Goal: Task Accomplishment & Management: Manage account settings

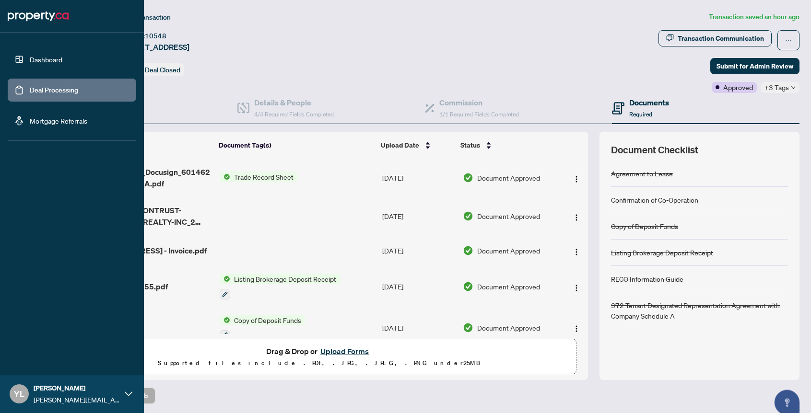
click at [30, 64] on link "Dashboard" at bounding box center [46, 59] width 33 height 9
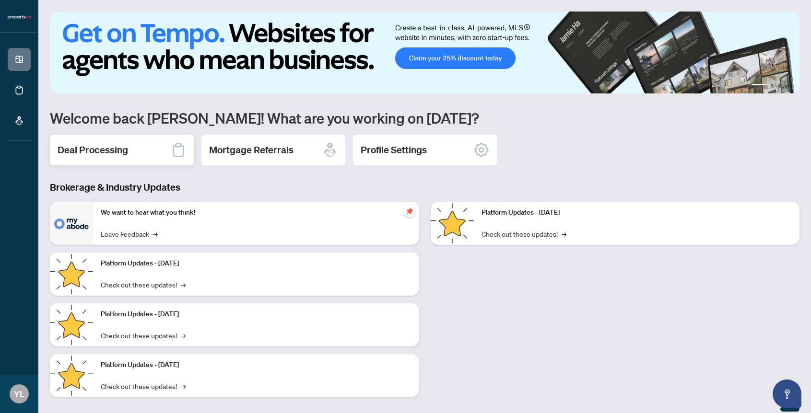
click at [110, 148] on h2 "Deal Processing" at bounding box center [93, 149] width 70 height 13
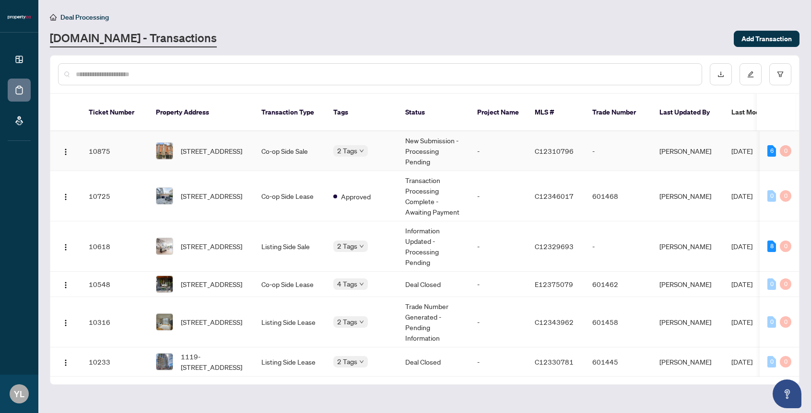
click at [493, 138] on td "-" at bounding box center [498, 151] width 58 height 40
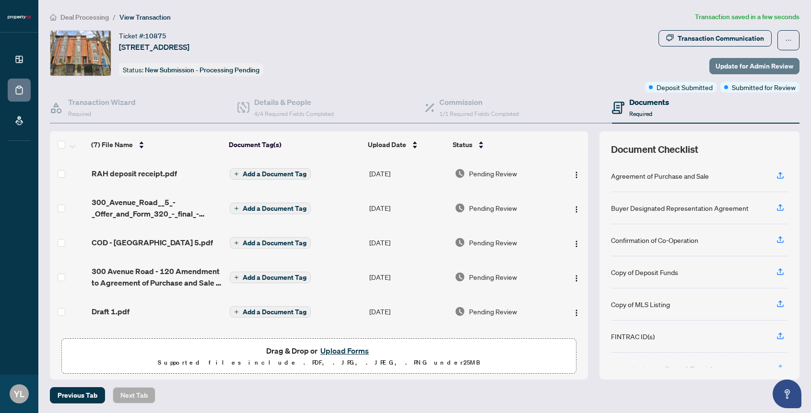
click at [723, 69] on span "Update for Admin Review" at bounding box center [754, 65] width 78 height 15
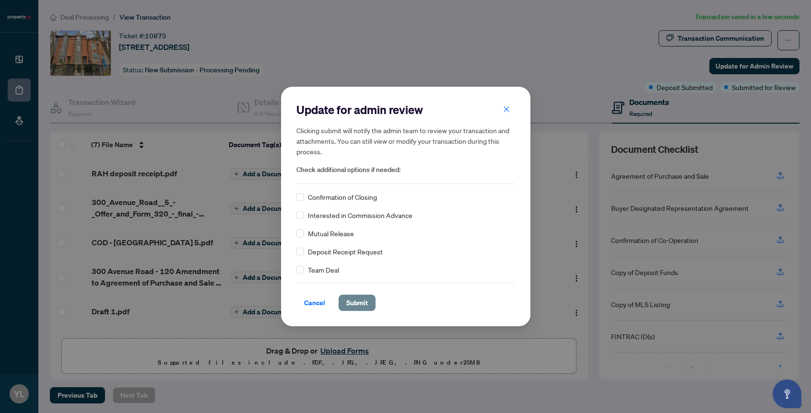
click at [357, 302] on span "Submit" at bounding box center [357, 302] width 22 height 15
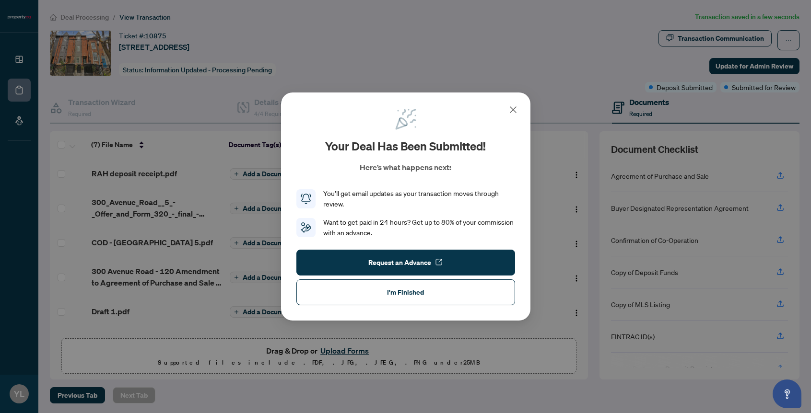
click at [512, 111] on icon at bounding box center [513, 110] width 6 height 6
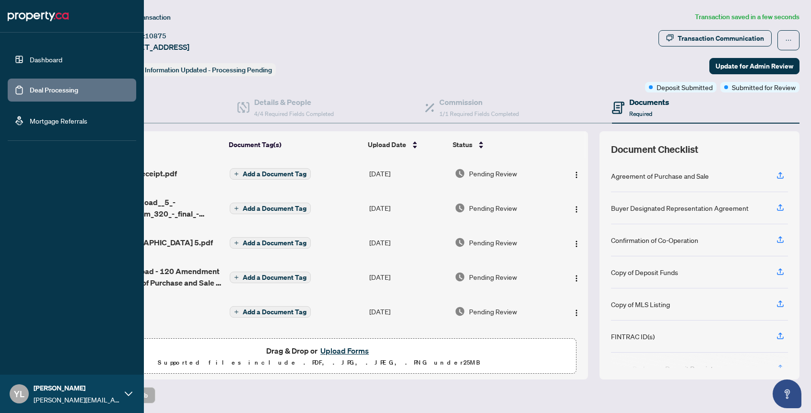
click at [30, 88] on link "Deal Processing" at bounding box center [54, 90] width 48 height 9
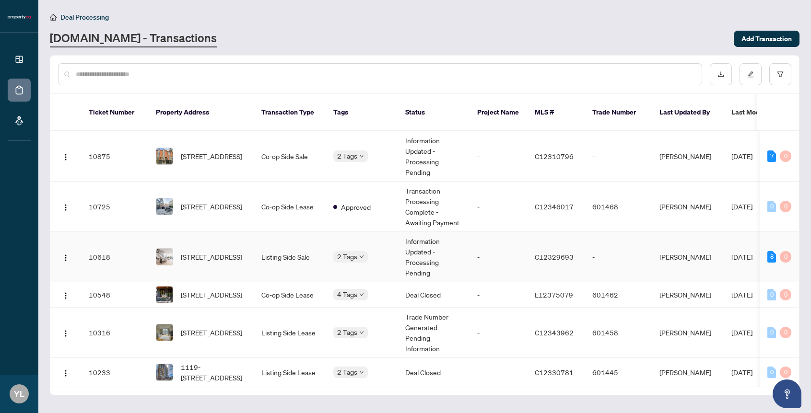
click at [129, 257] on td "10618" at bounding box center [114, 257] width 67 height 50
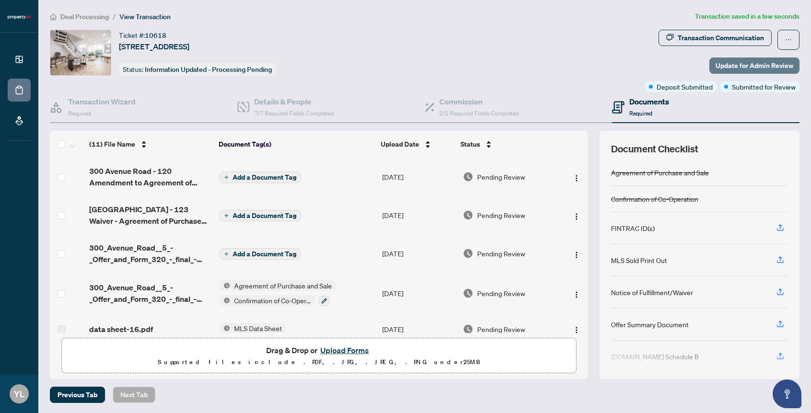
click at [722, 63] on span "Update for Admin Review" at bounding box center [754, 65] width 78 height 15
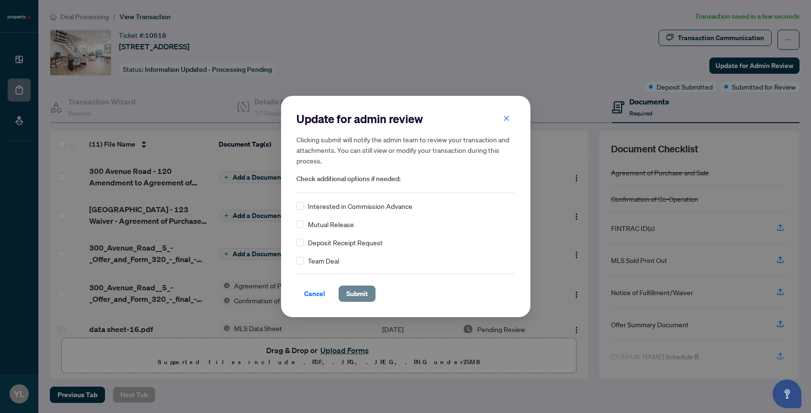
click at [355, 292] on span "Submit" at bounding box center [357, 293] width 22 height 15
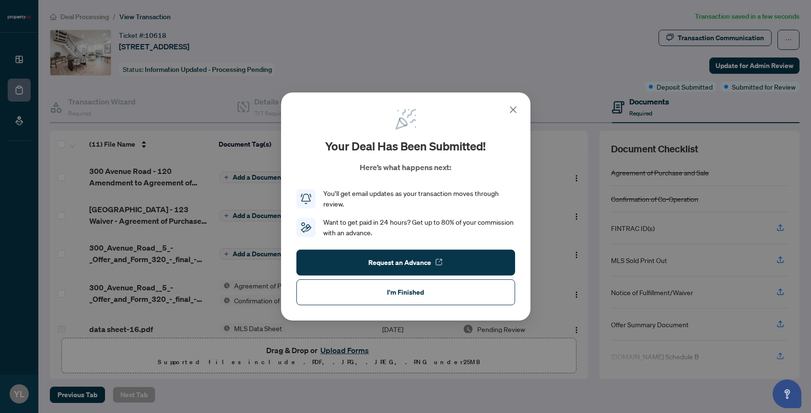
click at [514, 109] on icon at bounding box center [513, 110] width 12 height 12
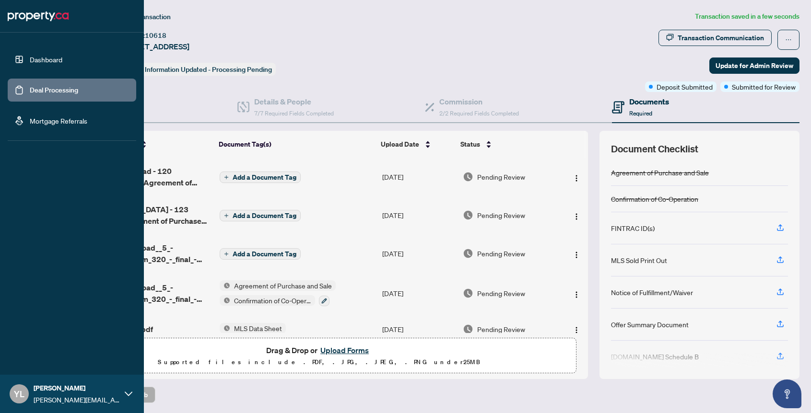
click at [36, 58] on link "Dashboard" at bounding box center [46, 59] width 33 height 9
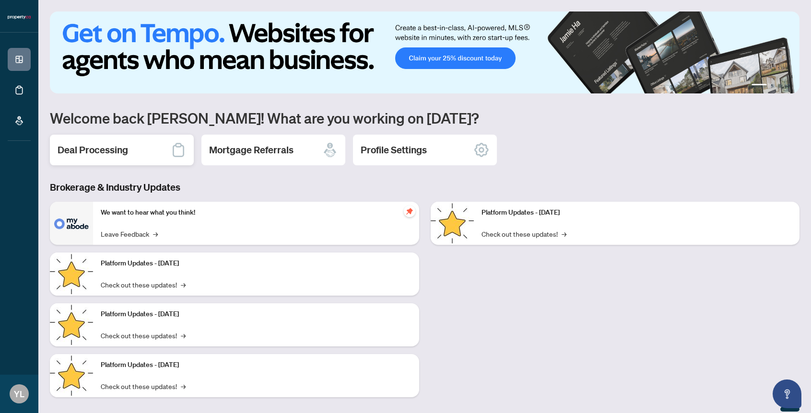
click at [106, 151] on h2 "Deal Processing" at bounding box center [93, 149] width 70 height 13
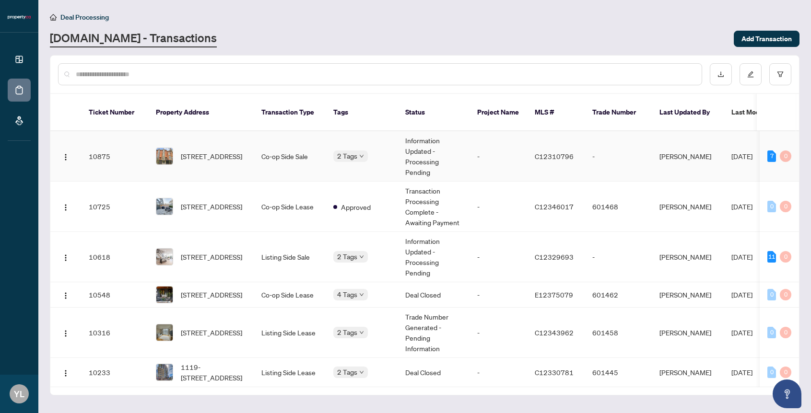
click at [263, 161] on td "Co-op Side Sale" at bounding box center [290, 156] width 72 height 50
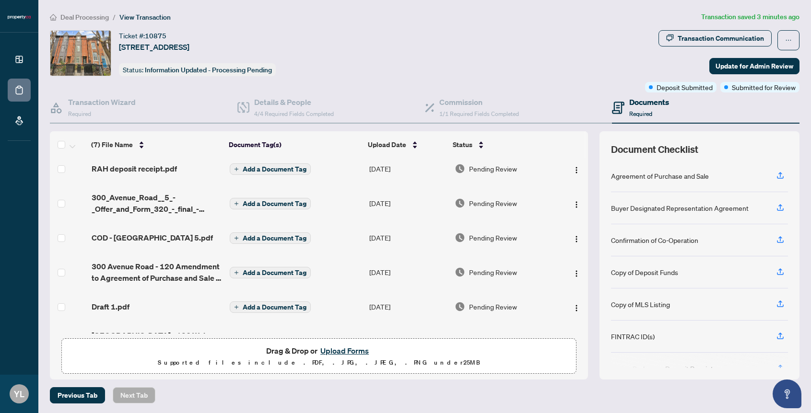
scroll to position [4, 0]
click at [574, 206] on img "button" at bounding box center [576, 205] width 8 height 8
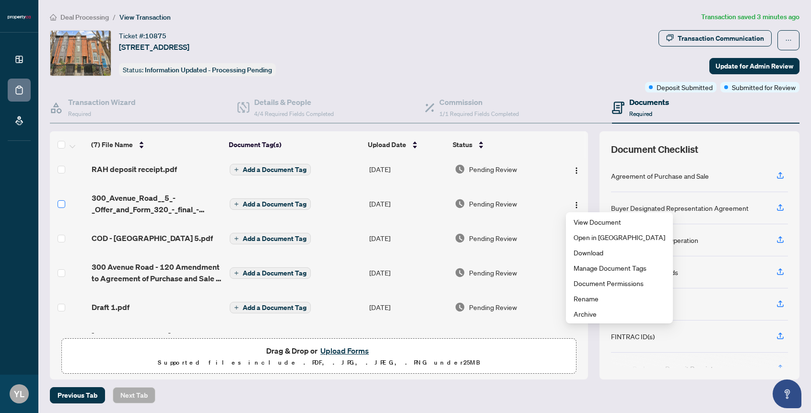
click at [64, 199] on label at bounding box center [62, 204] width 8 height 11
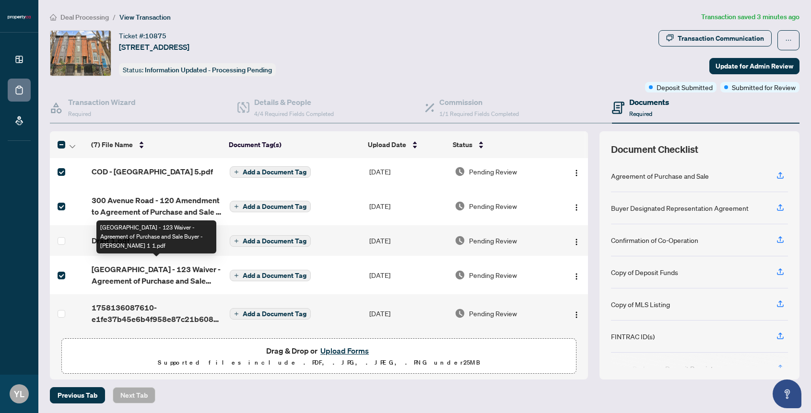
scroll to position [0, 0]
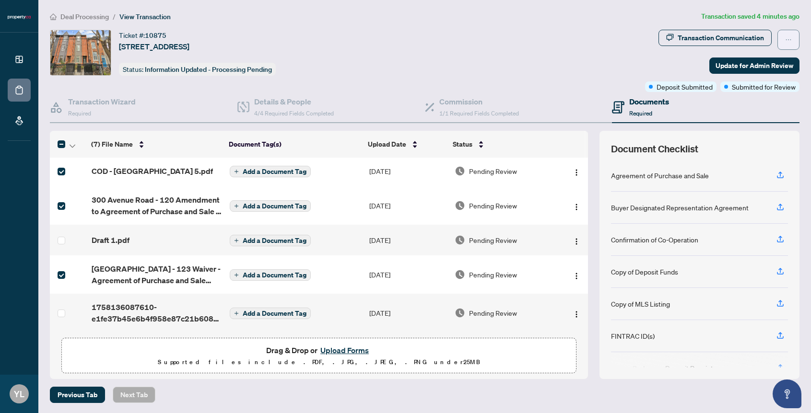
click at [789, 42] on icon "ellipsis" at bounding box center [788, 39] width 7 height 7
click at [549, 78] on div "Ticket #: 10875 [STREET_ADDRESS] Status: Information Updated - Processing Pendi…" at bounding box center [345, 61] width 595 height 62
click at [575, 203] on img "button" at bounding box center [576, 207] width 8 height 8
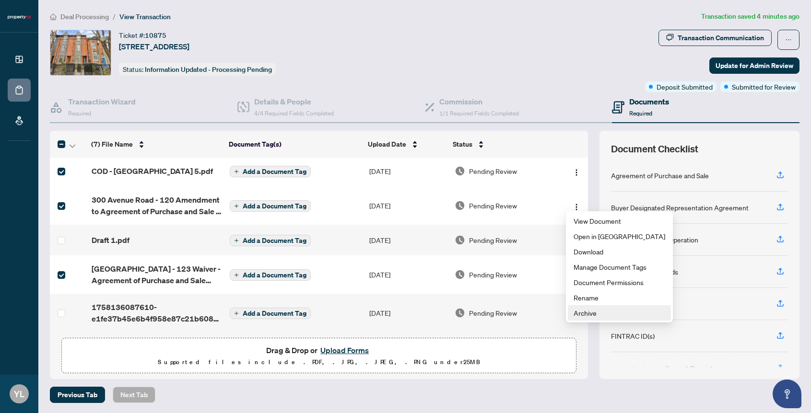
click at [590, 314] on span "Archive" at bounding box center [619, 313] width 92 height 11
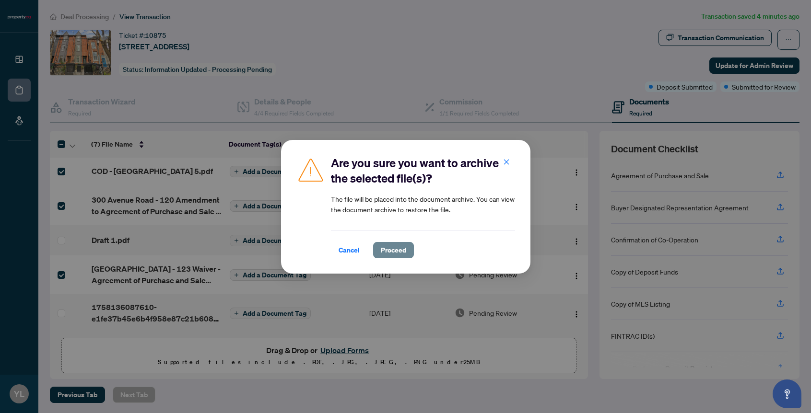
click at [396, 248] on span "Proceed" at bounding box center [393, 250] width 25 height 15
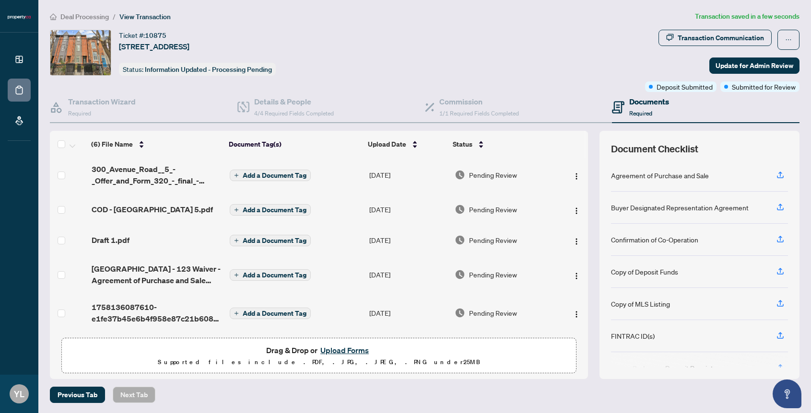
scroll to position [0, 0]
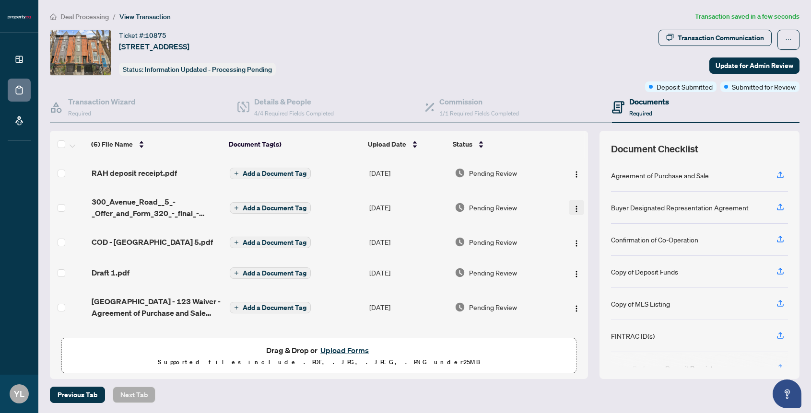
click at [573, 205] on img "button" at bounding box center [576, 209] width 8 height 8
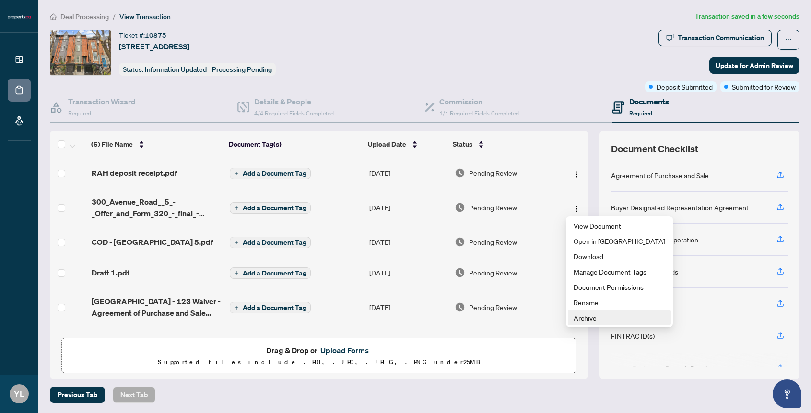
click at [580, 314] on span "Archive" at bounding box center [619, 318] width 92 height 11
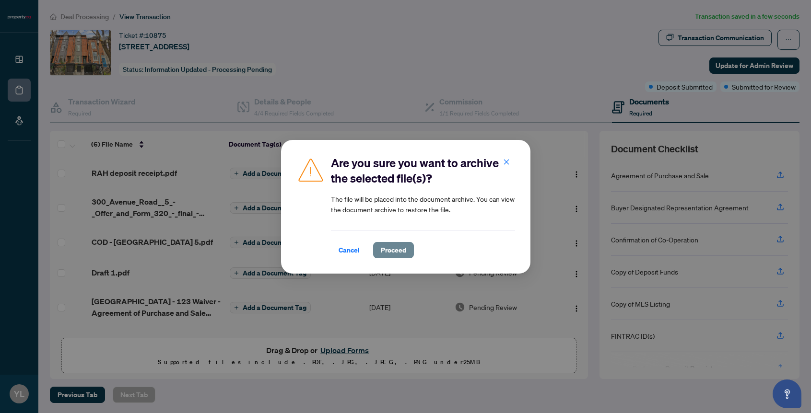
click at [402, 252] on span "Proceed" at bounding box center [393, 250] width 25 height 15
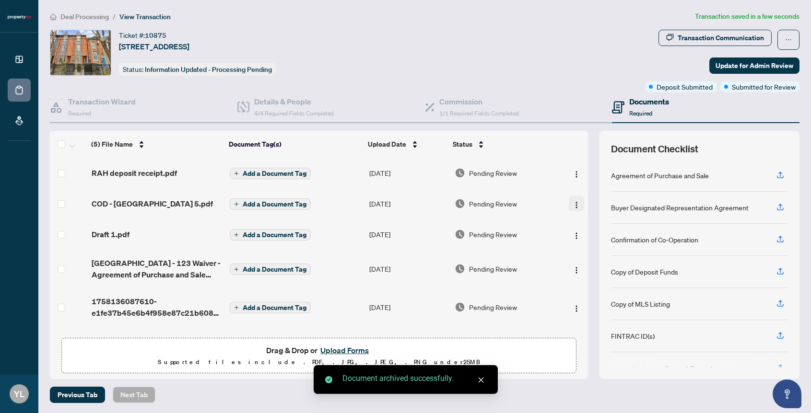
click at [574, 206] on img "button" at bounding box center [576, 205] width 8 height 8
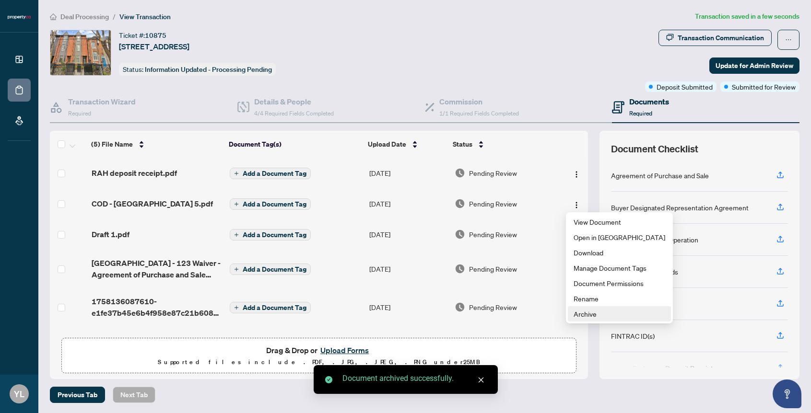
click at [576, 312] on span "Archive" at bounding box center [619, 314] width 92 height 11
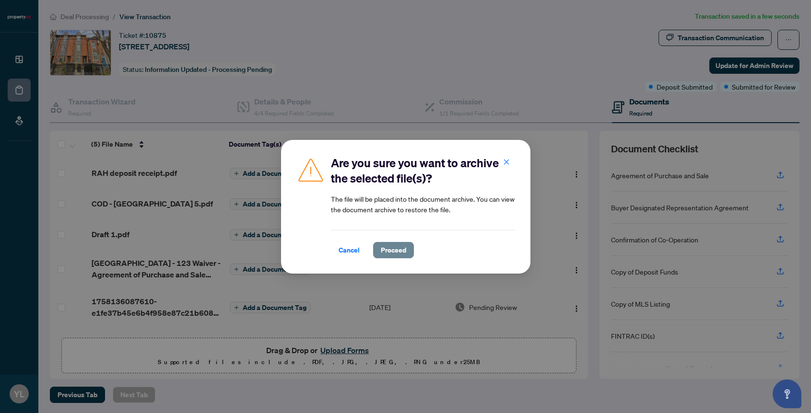
click at [405, 254] on span "Proceed" at bounding box center [393, 250] width 25 height 15
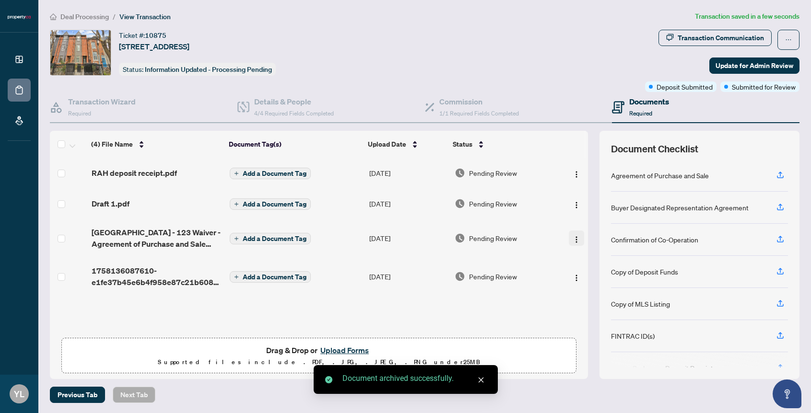
click at [572, 239] on img "button" at bounding box center [576, 240] width 8 height 8
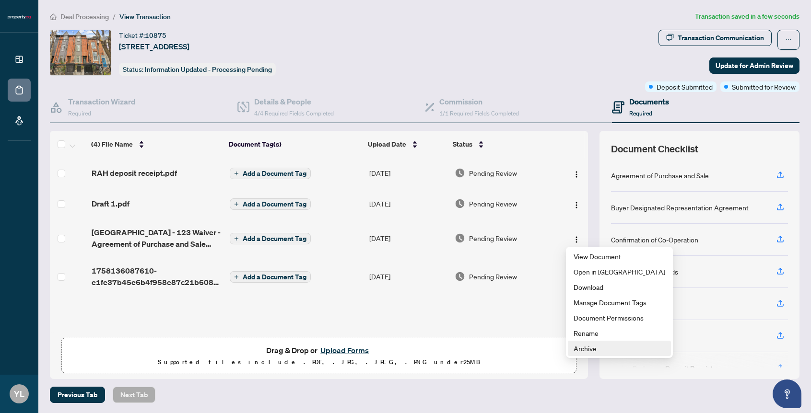
click at [577, 346] on span "Archive" at bounding box center [619, 348] width 92 height 11
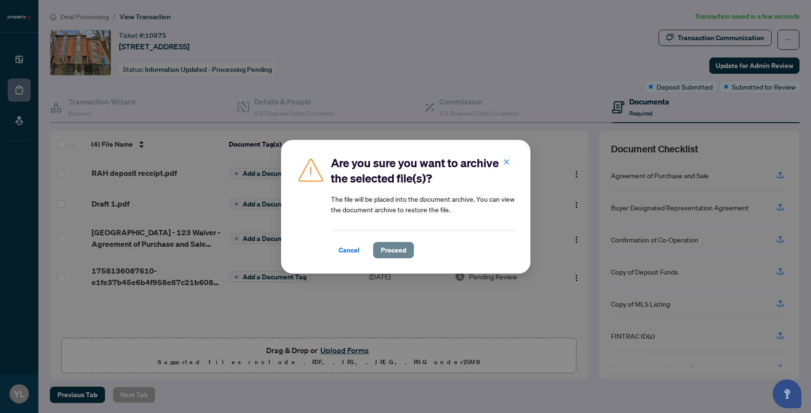
click at [396, 248] on span "Proceed" at bounding box center [393, 250] width 25 height 15
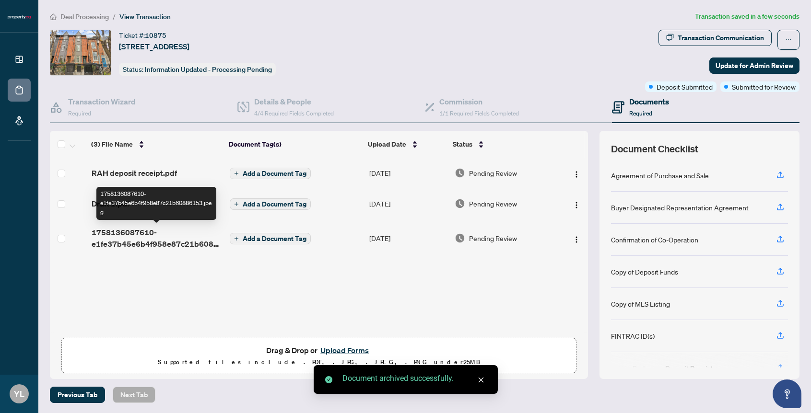
click at [135, 235] on span "1758136087610-e1fe37b45e6b4f958e87c21b60886153.jpeg" at bounding box center [157, 238] width 130 height 23
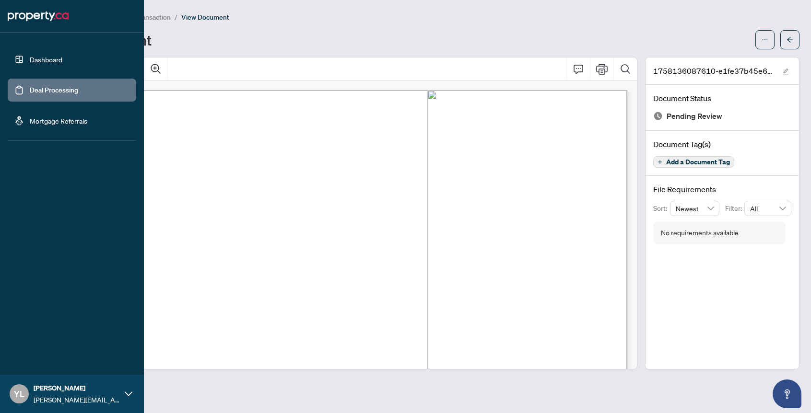
click at [35, 88] on link "Deal Processing" at bounding box center [54, 90] width 48 height 9
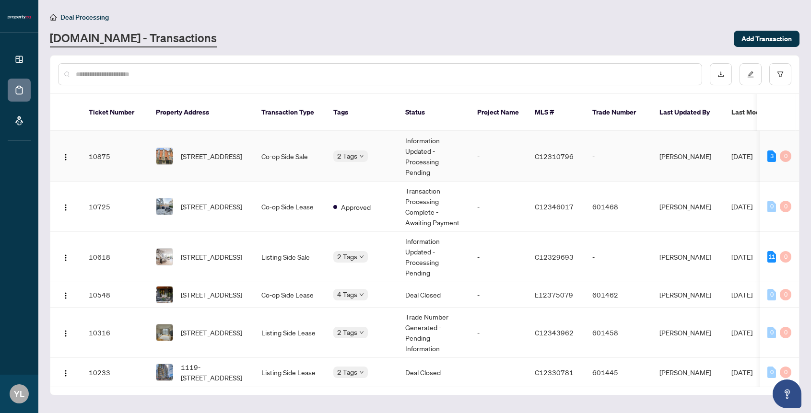
click at [249, 160] on td "[STREET_ADDRESS]" at bounding box center [200, 156] width 105 height 50
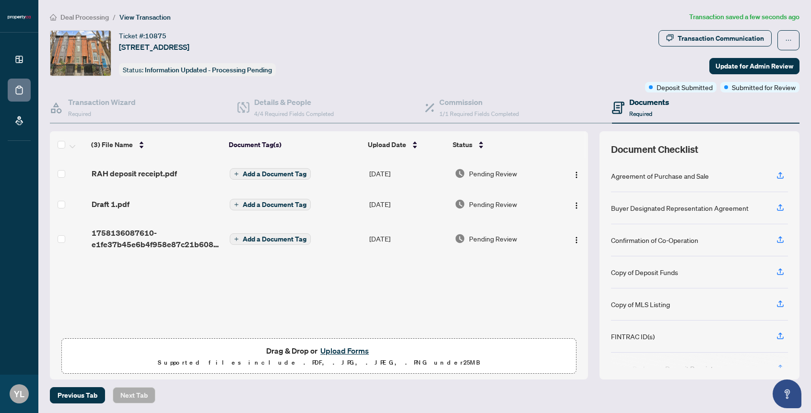
click at [113, 204] on span "Draft 1.pdf" at bounding box center [111, 204] width 38 height 12
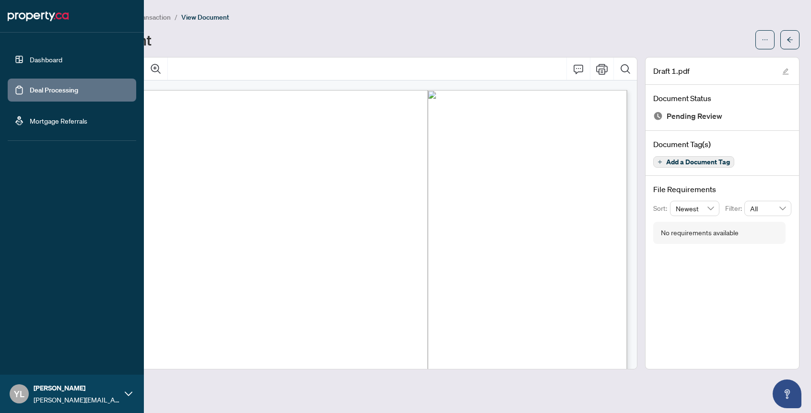
click at [30, 86] on link "Deal Processing" at bounding box center [54, 90] width 48 height 9
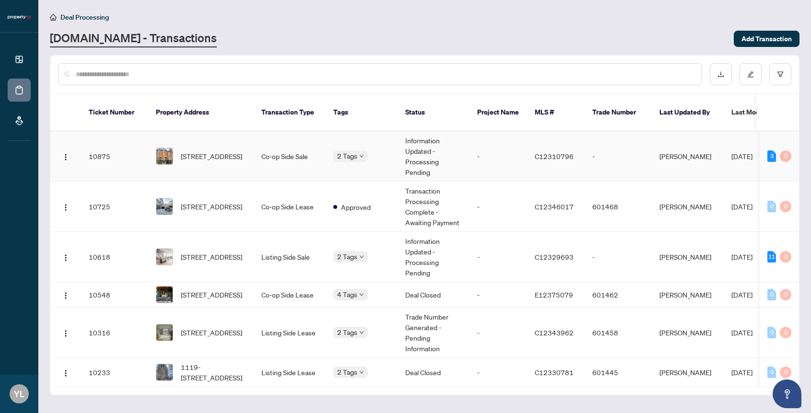
click at [254, 159] on td "Co-op Side Sale" at bounding box center [290, 156] width 72 height 50
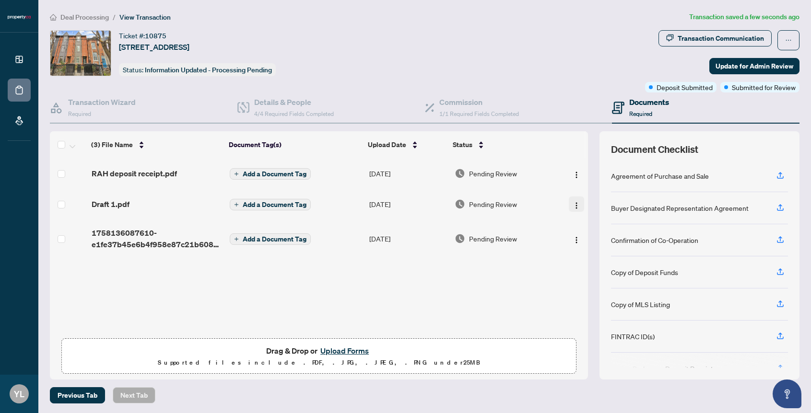
click at [572, 203] on img "button" at bounding box center [576, 206] width 8 height 8
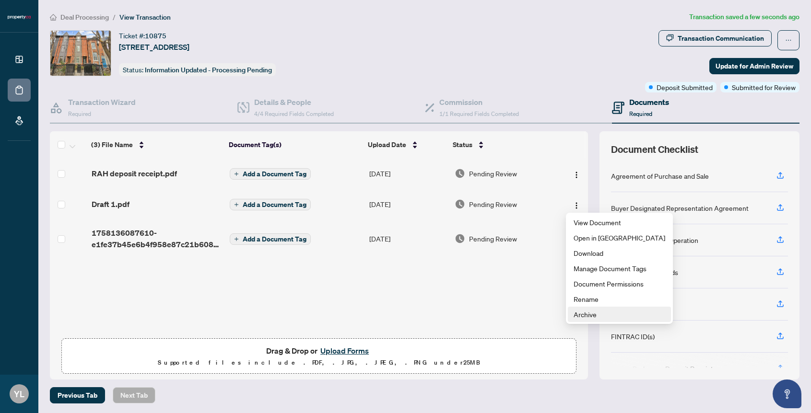
click at [587, 310] on span "Archive" at bounding box center [619, 314] width 92 height 11
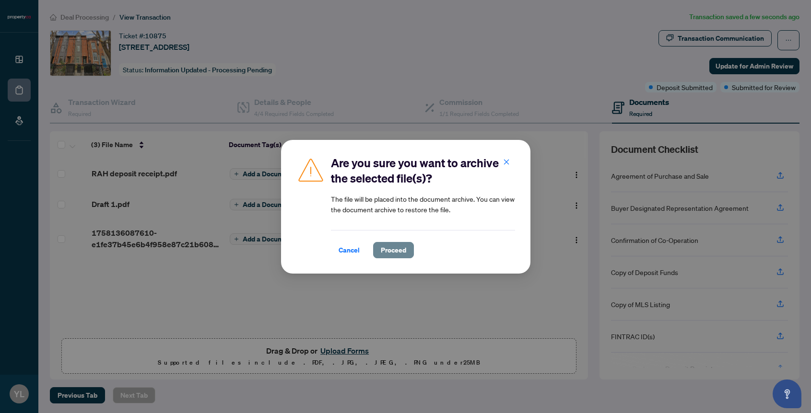
click at [392, 246] on span "Proceed" at bounding box center [393, 250] width 25 height 15
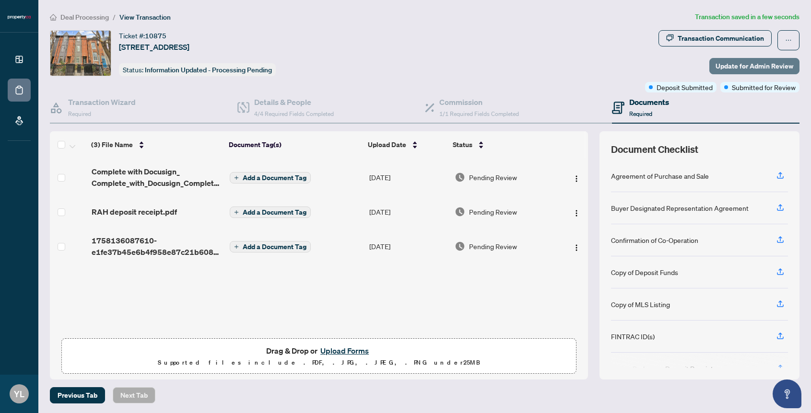
click at [746, 63] on span "Update for Admin Review" at bounding box center [754, 65] width 78 height 15
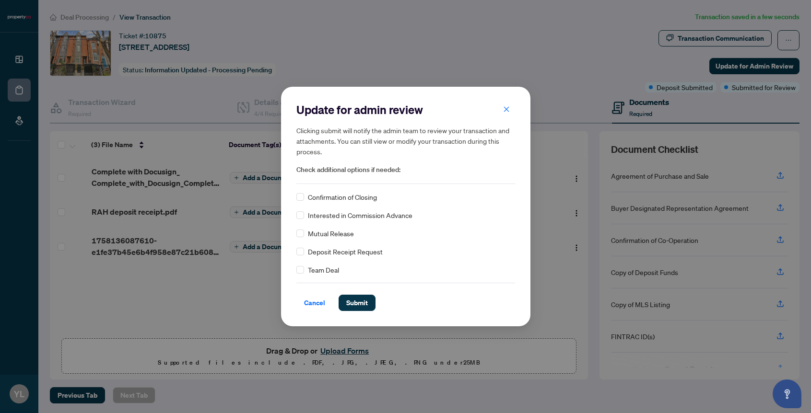
click at [254, 296] on div "Update for admin review Clicking submit will notify the admin team to review yo…" at bounding box center [405, 206] width 811 height 413
click at [321, 308] on span "Cancel" at bounding box center [314, 302] width 21 height 15
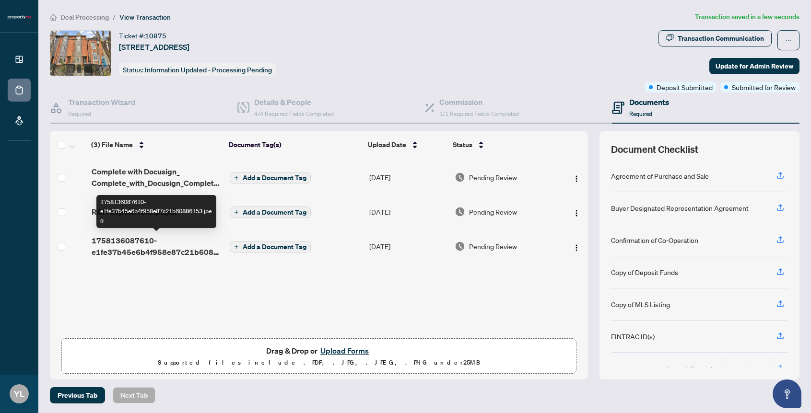
click at [128, 241] on span "1758136087610-e1fe37b45e6b4f958e87c21b60886153.jpeg" at bounding box center [157, 246] width 130 height 23
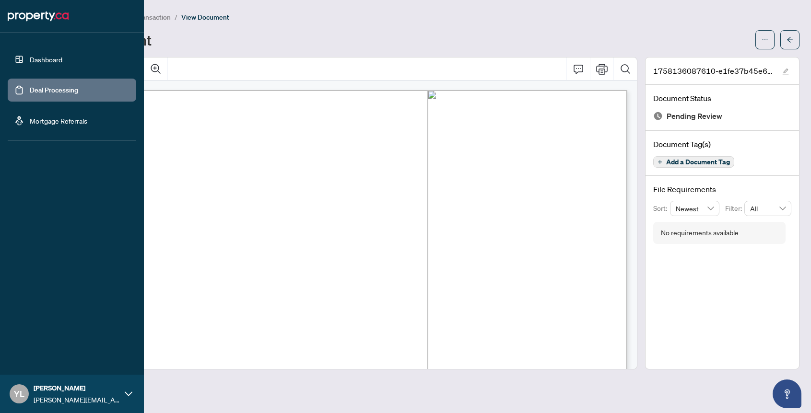
click at [41, 90] on link "Deal Processing" at bounding box center [54, 90] width 48 height 9
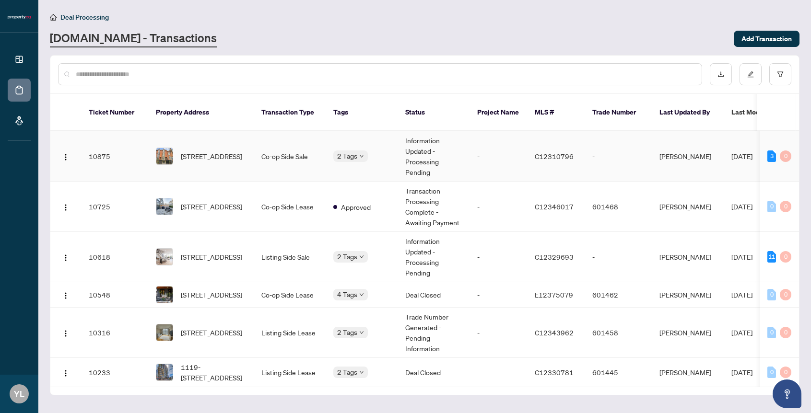
click at [254, 166] on td "Co-op Side Sale" at bounding box center [290, 156] width 72 height 50
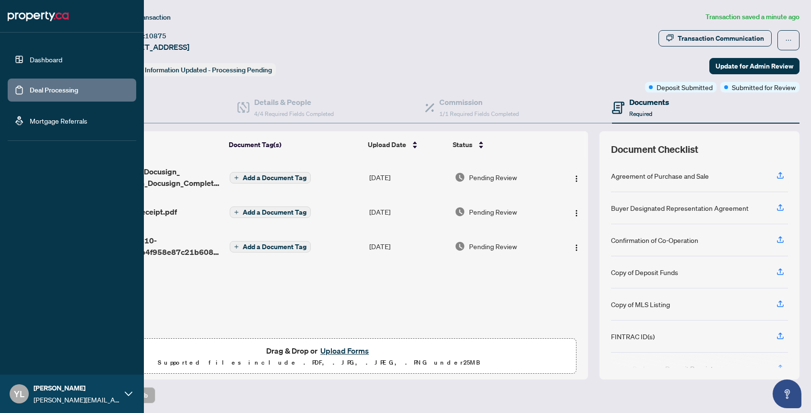
click at [42, 89] on link "Deal Processing" at bounding box center [54, 90] width 48 height 9
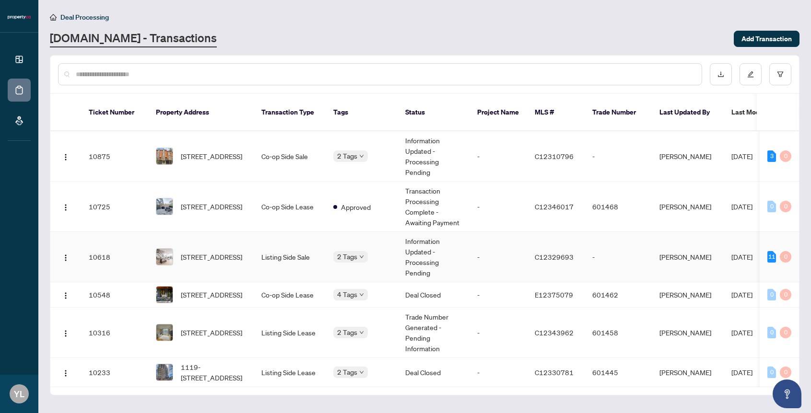
click at [249, 256] on td "[STREET_ADDRESS]" at bounding box center [200, 257] width 105 height 50
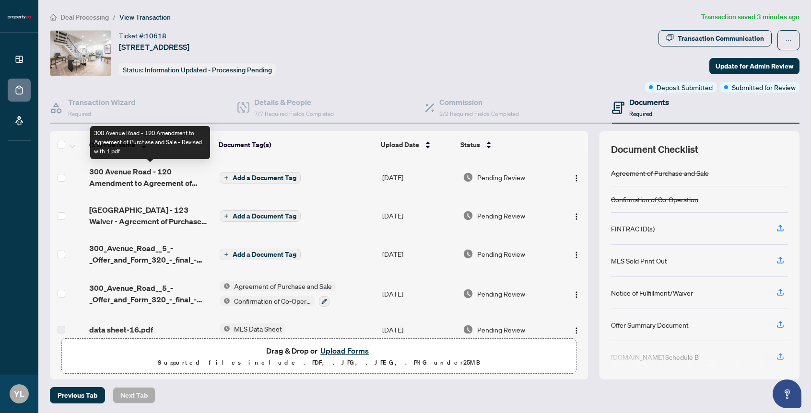
click at [154, 172] on span "300 Avenue Road - 120 Amendment to Agreement of Purchase and Sale - Revised wit…" at bounding box center [150, 177] width 123 height 23
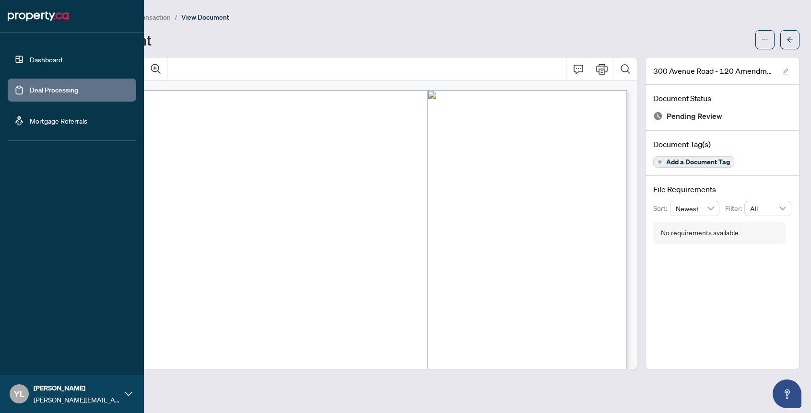
click at [36, 89] on link "Deal Processing" at bounding box center [54, 90] width 48 height 9
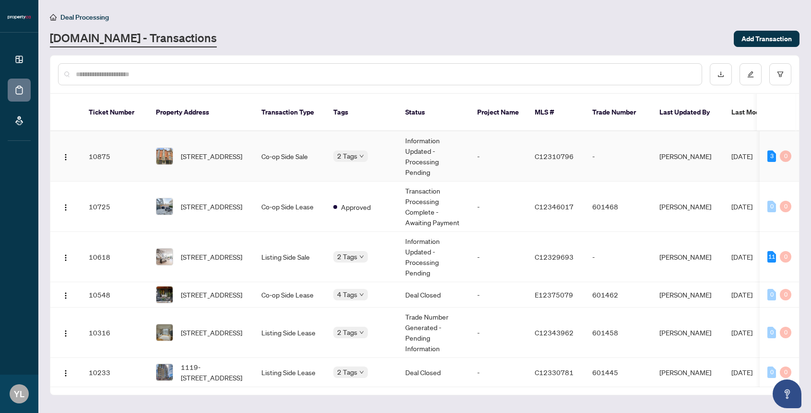
click at [296, 158] on td "Co-op Side Sale" at bounding box center [290, 156] width 72 height 50
